Goal: Navigation & Orientation: Find specific page/section

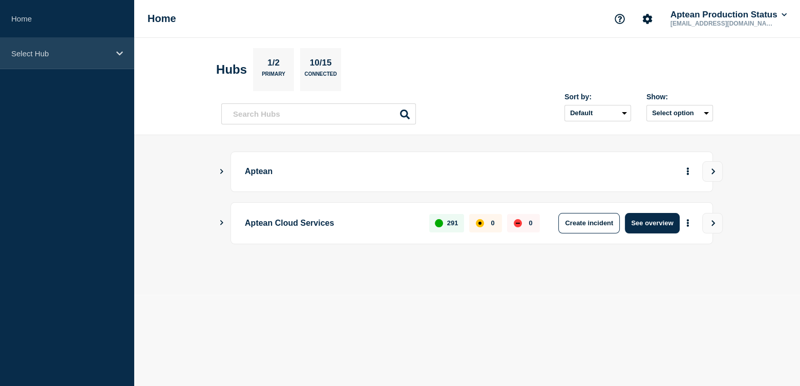
click at [41, 51] on p "Select Hub" at bounding box center [60, 53] width 98 height 9
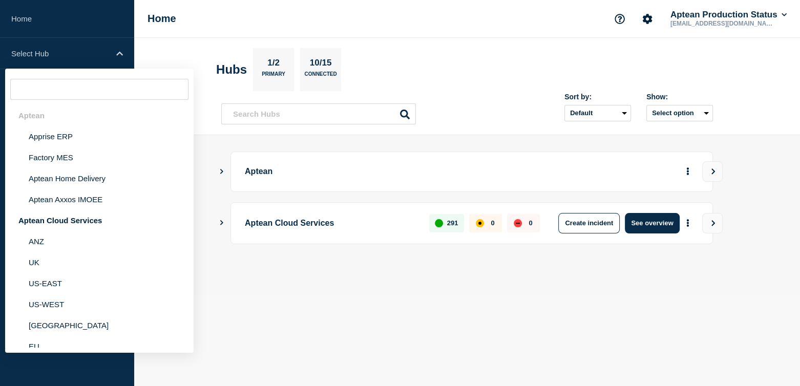
click at [97, 91] on input "text" at bounding box center [99, 89] width 178 height 21
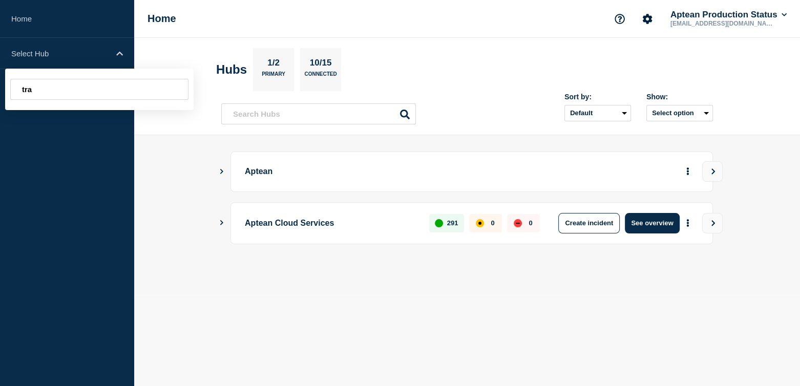
type input "tra"
click at [224, 33] on div "Home Aptean Production Status [EMAIL_ADDRESS][DOMAIN_NAME]" at bounding box center [467, 19] width 666 height 38
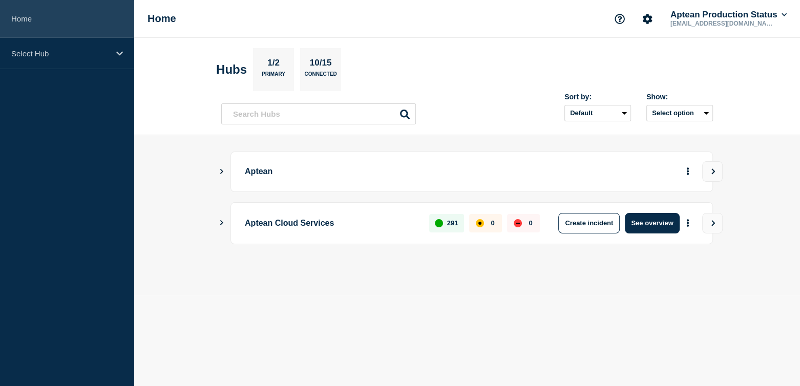
click at [16, 23] on link "Home" at bounding box center [67, 19] width 134 height 38
click at [12, 23] on link "Home" at bounding box center [67, 19] width 134 height 38
